Goal: Navigation & Orientation: Find specific page/section

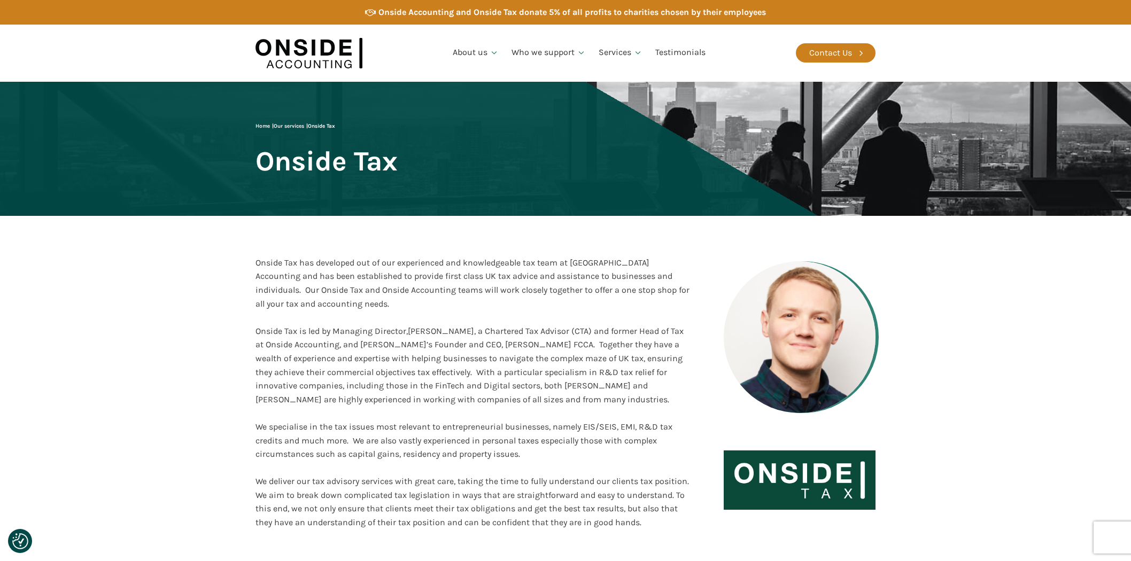
scroll to position [890, 0]
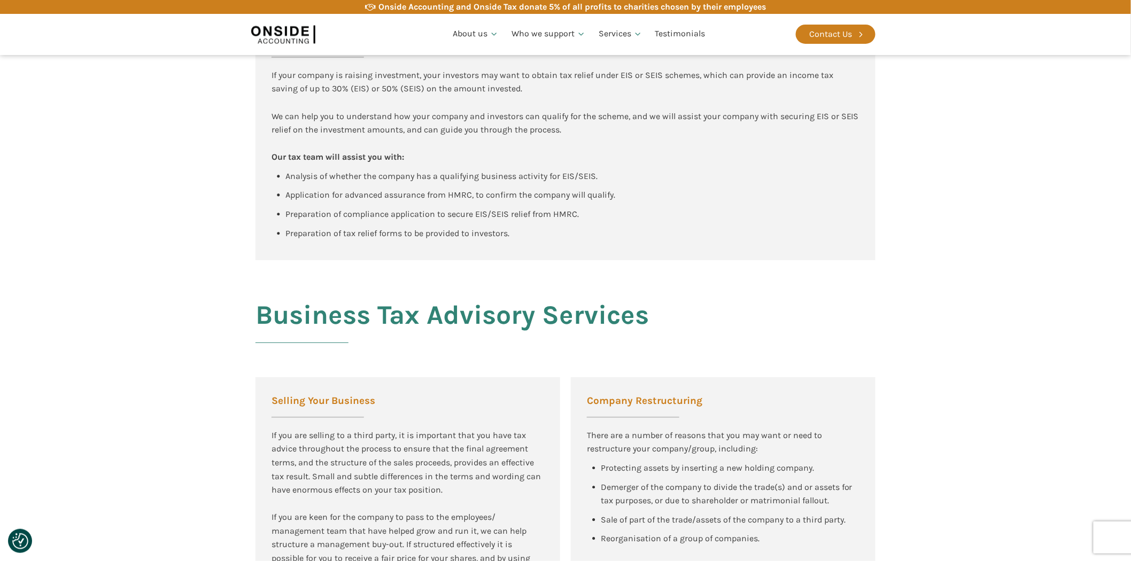
scroll to position [1157, 0]
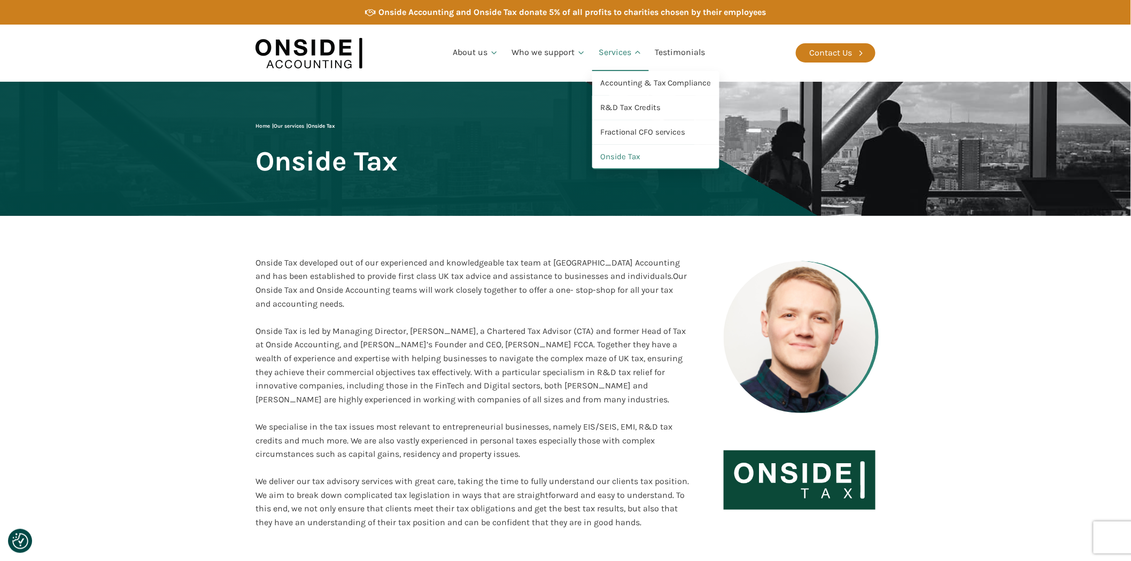
click at [618, 50] on link "Services" at bounding box center [620, 53] width 57 height 36
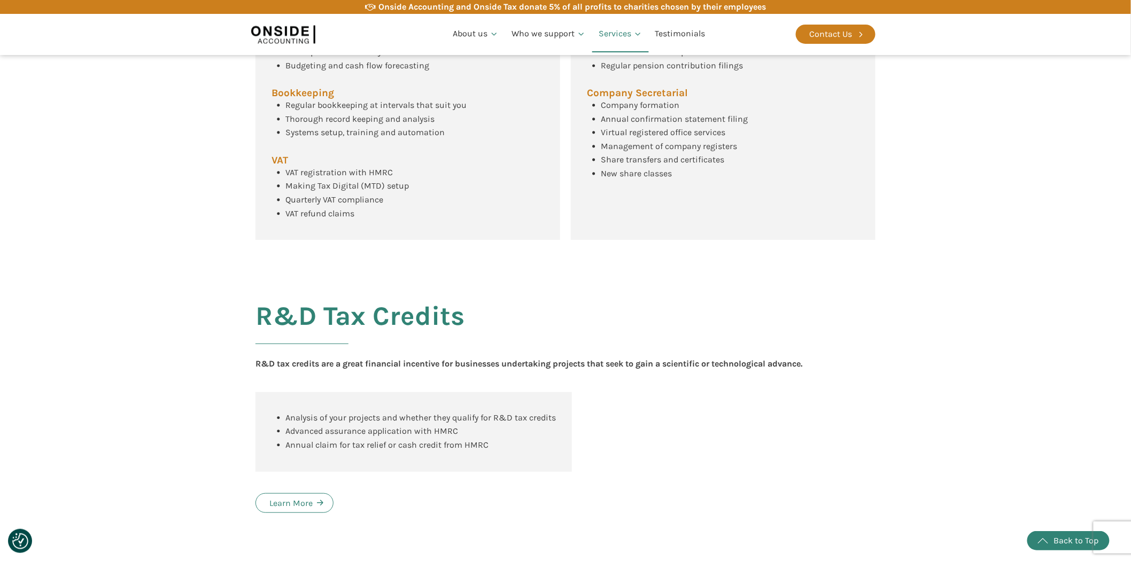
scroll to position [534, 0]
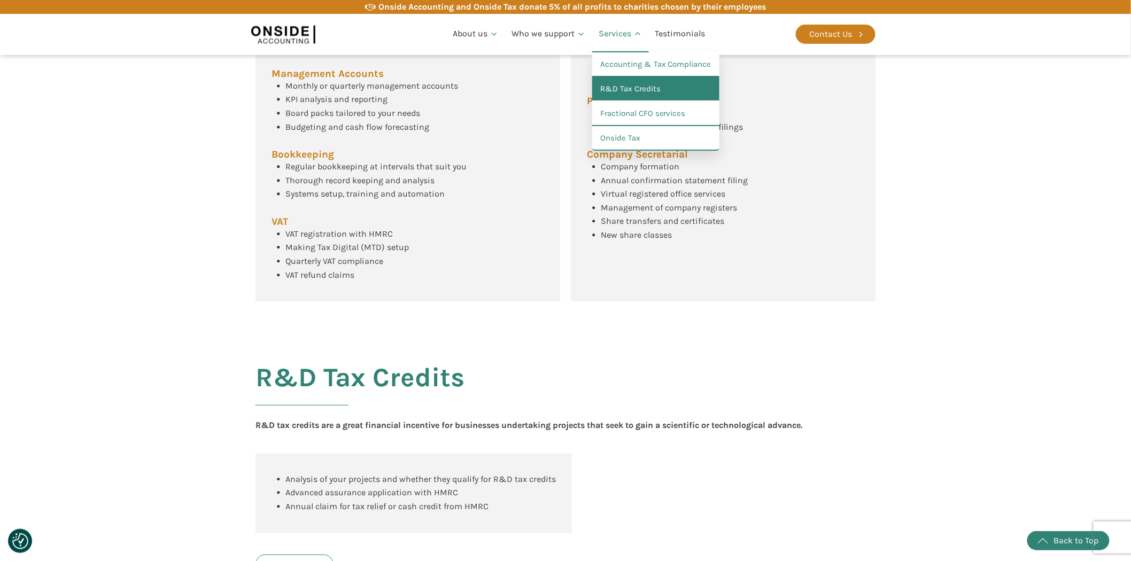
click at [624, 87] on link "R&D Tax Credits" at bounding box center [655, 89] width 127 height 25
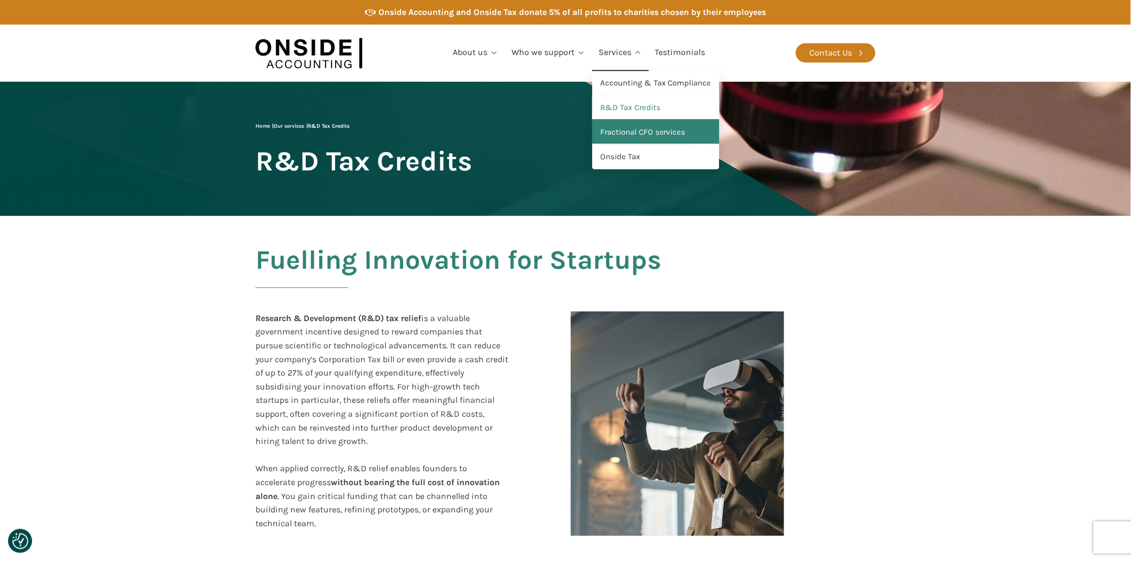
click at [616, 125] on link "Fractional CFO services" at bounding box center [655, 132] width 127 height 25
